Goal: Task Accomplishment & Management: Manage account settings

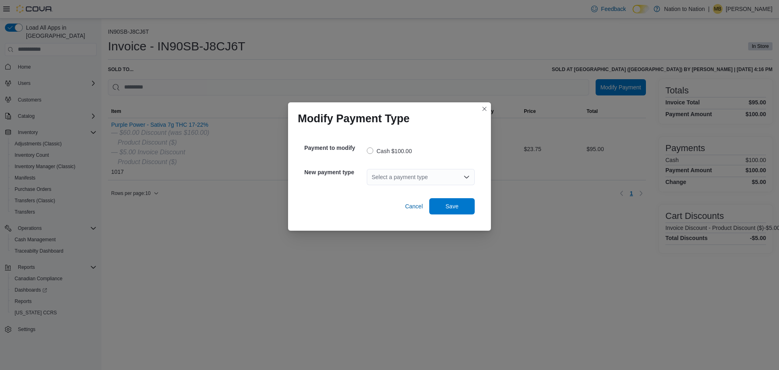
click at [398, 180] on div "Select a payment type" at bounding box center [421, 177] width 108 height 16
click at [397, 204] on span "Debit" at bounding box center [425, 202] width 88 height 8
click at [449, 210] on span "Save" at bounding box center [452, 206] width 36 height 16
